Goal: Find specific fact: Find specific fact

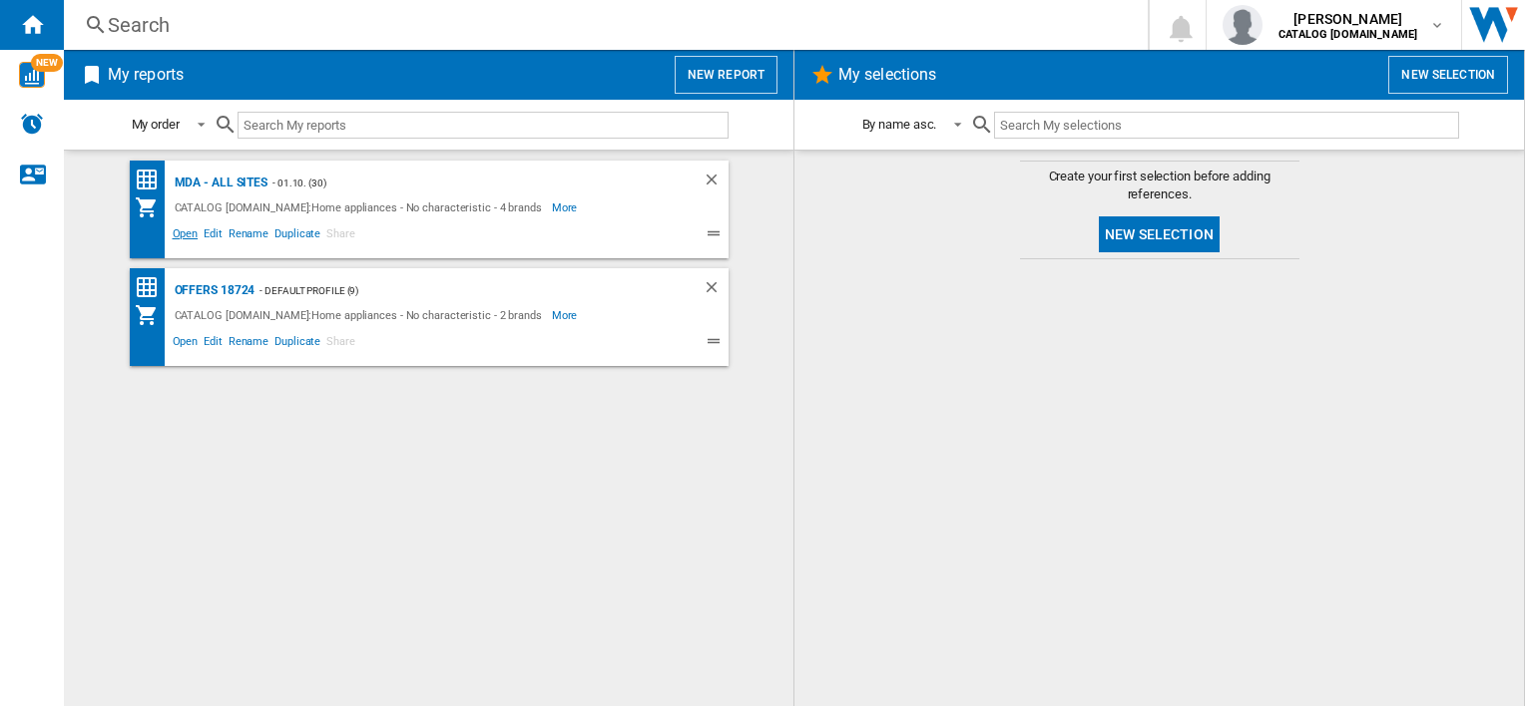
click at [196, 241] on span "Open" at bounding box center [186, 237] width 32 height 24
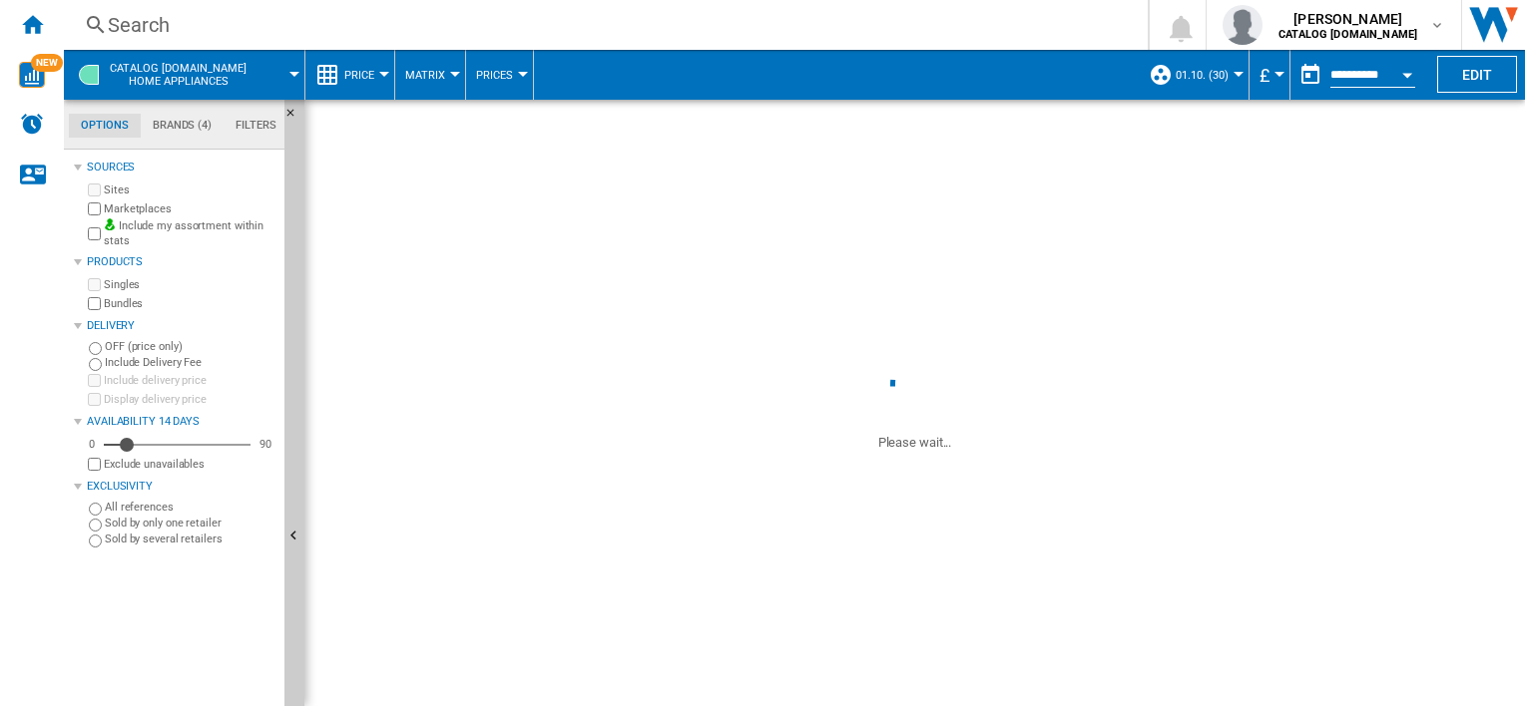
click at [710, 34] on div "Search" at bounding box center [602, 25] width 988 height 28
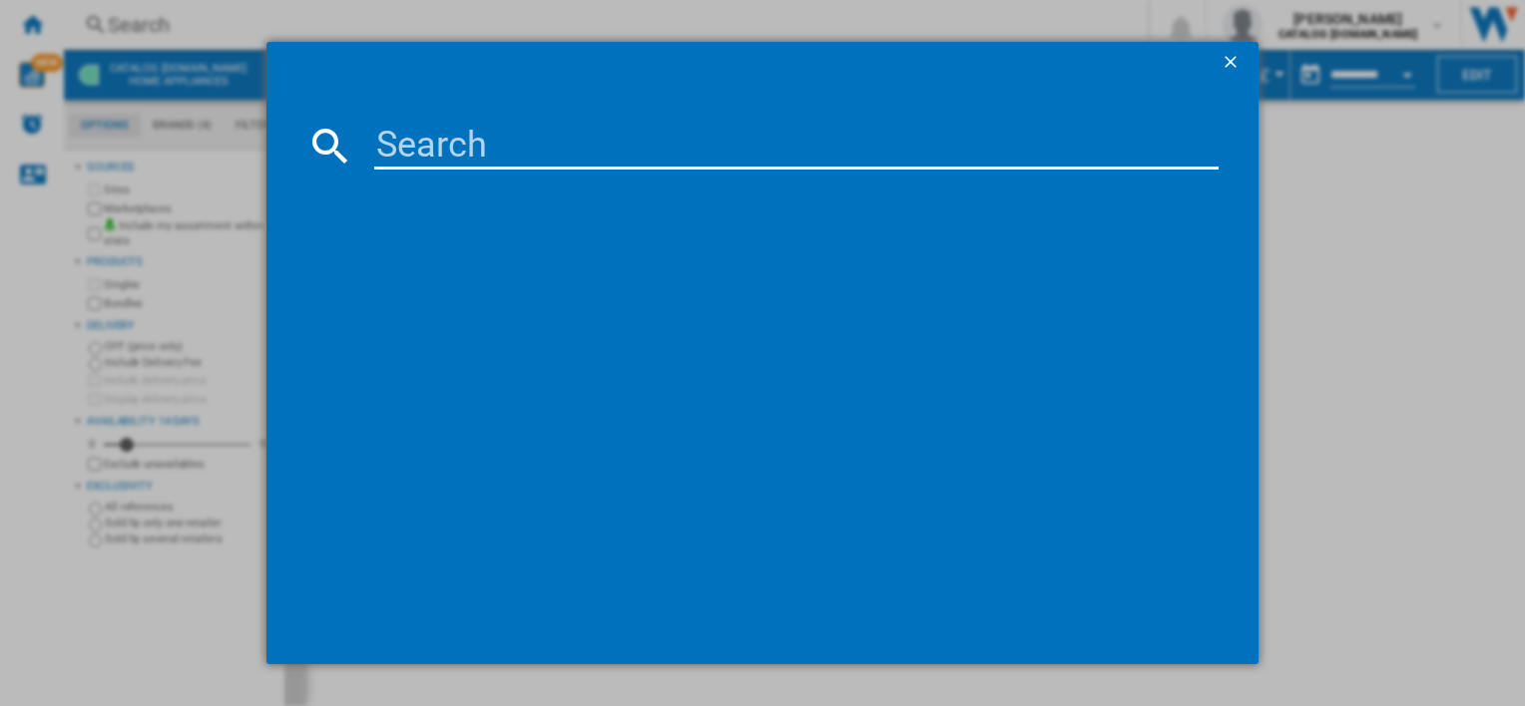
click at [642, 155] on input at bounding box center [795, 146] width 843 height 48
paste input "CGX1130ACB"
type input "CGX1130ACB"
